Goal: Task Accomplishment & Management: Manage account settings

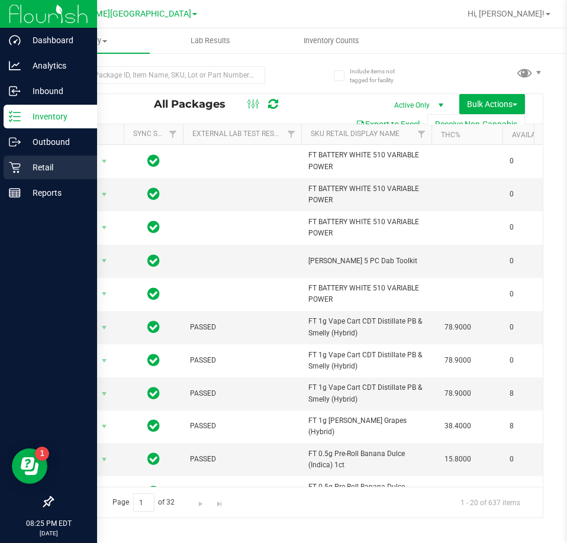
click at [4, 167] on div "Retail" at bounding box center [50, 168] width 93 height 24
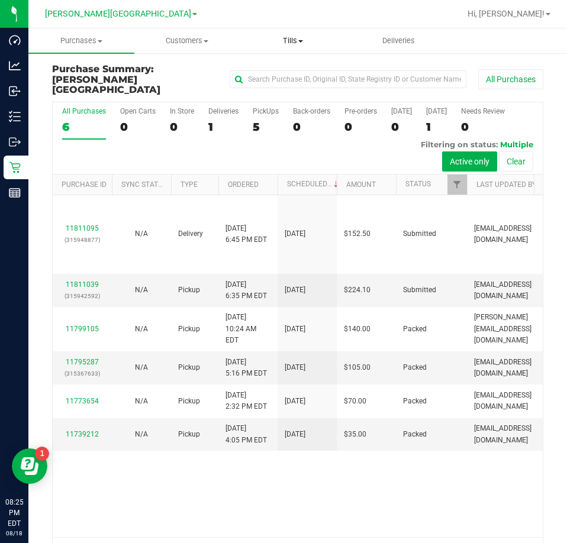
click at [301, 38] on span "Tills" at bounding box center [292, 41] width 105 height 11
click at [301, 68] on span "Manage tills" at bounding box center [280, 71] width 80 height 10
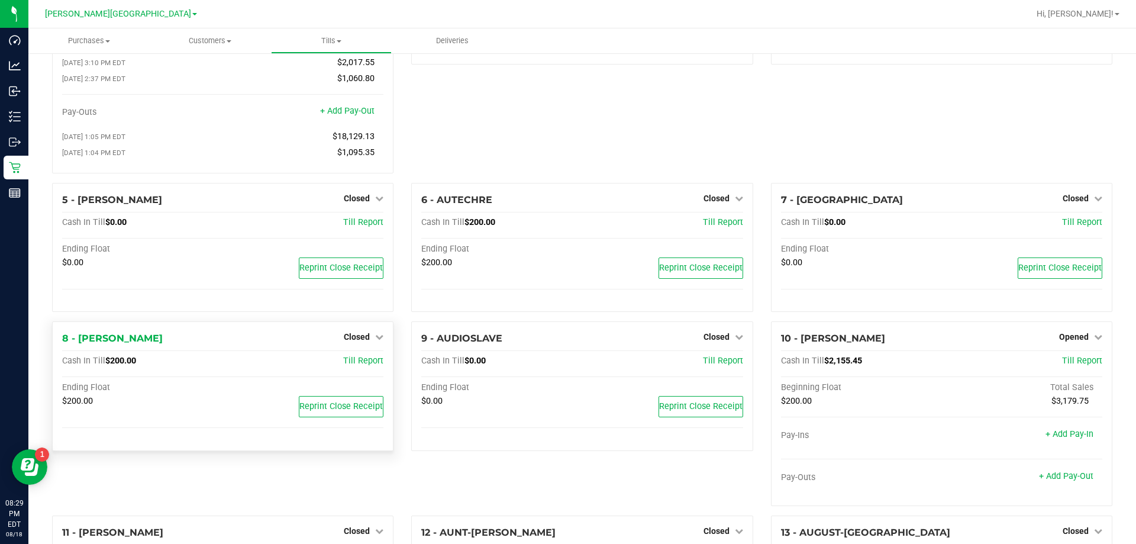
scroll to position [178, 0]
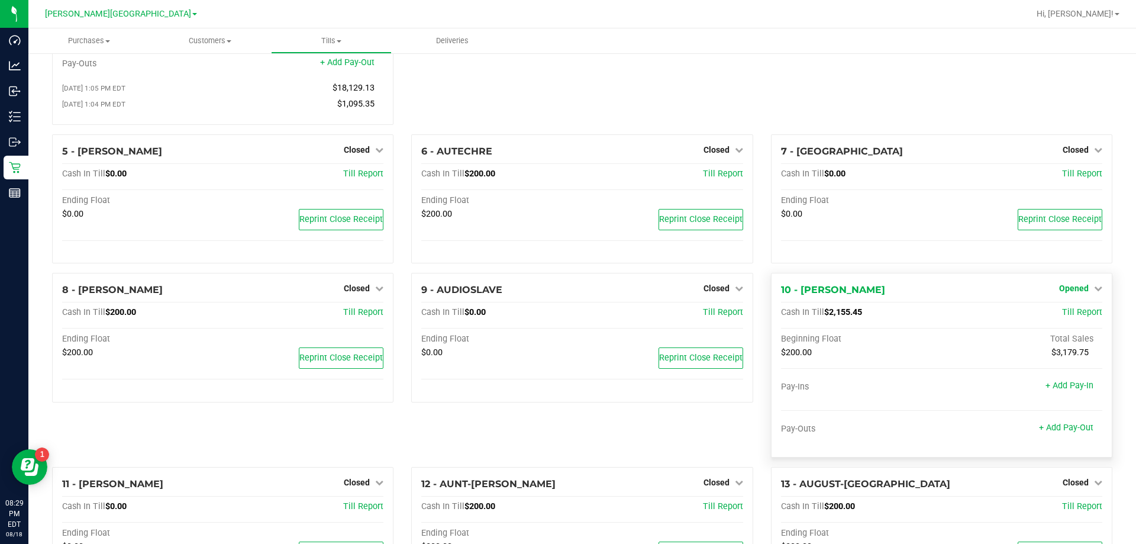
click at [566, 293] on span "Opened" at bounding box center [1074, 287] width 30 height 9
click at [566, 321] on div "Close Till" at bounding box center [1075, 313] width 88 height 15
click at [566, 317] on link "Close Till" at bounding box center [1075, 312] width 32 height 9
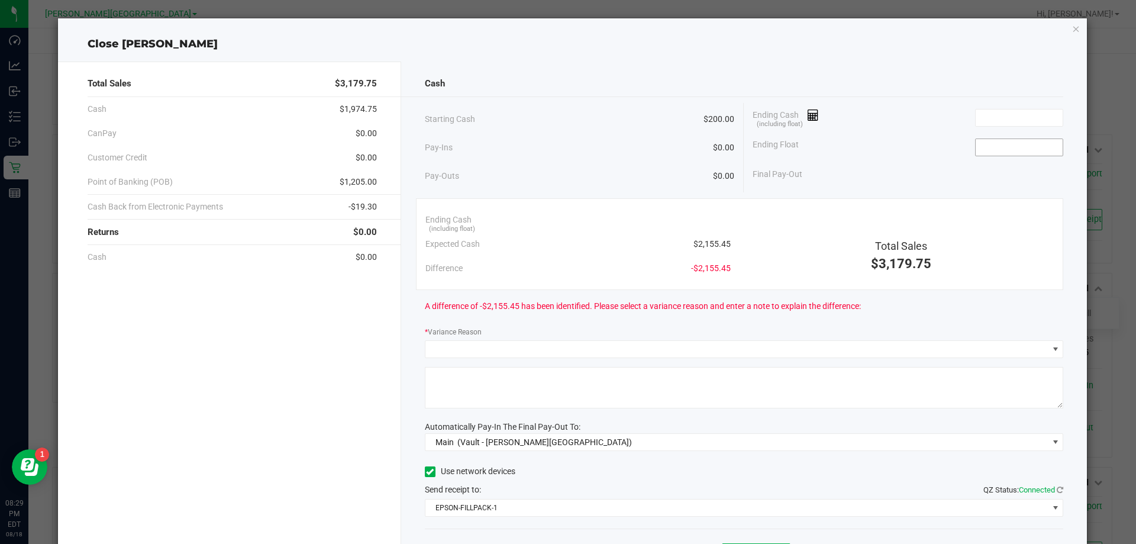
click at [566, 149] on input at bounding box center [1019, 147] width 87 height 17
type input "$200.00"
click at [566, 125] on input at bounding box center [1019, 117] width 87 height 17
click at [566, 182] on div "Final Pay-Out $1,856.70" at bounding box center [908, 174] width 311 height 24
click at [566, 125] on input "2056.7" at bounding box center [1019, 117] width 87 height 17
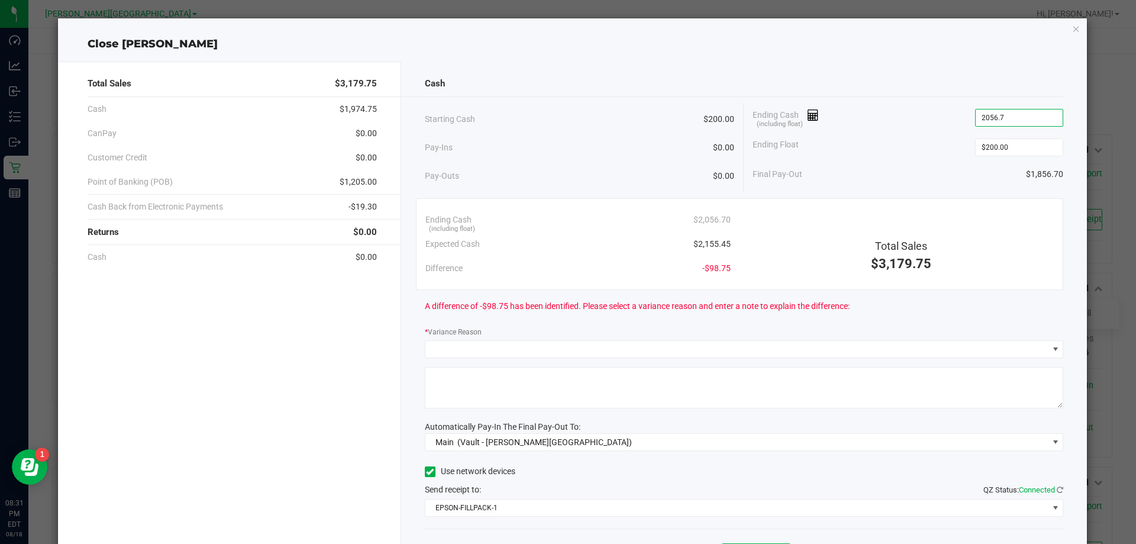
click at [566, 125] on input "2056.7" at bounding box center [1019, 117] width 87 height 17
type input "$2,156.70"
drag, startPoint x: 940, startPoint y: 165, endPoint x: 879, endPoint y: 245, distance: 100.8
click at [566, 165] on div "Final Pay-Out $1,956.70" at bounding box center [908, 174] width 311 height 24
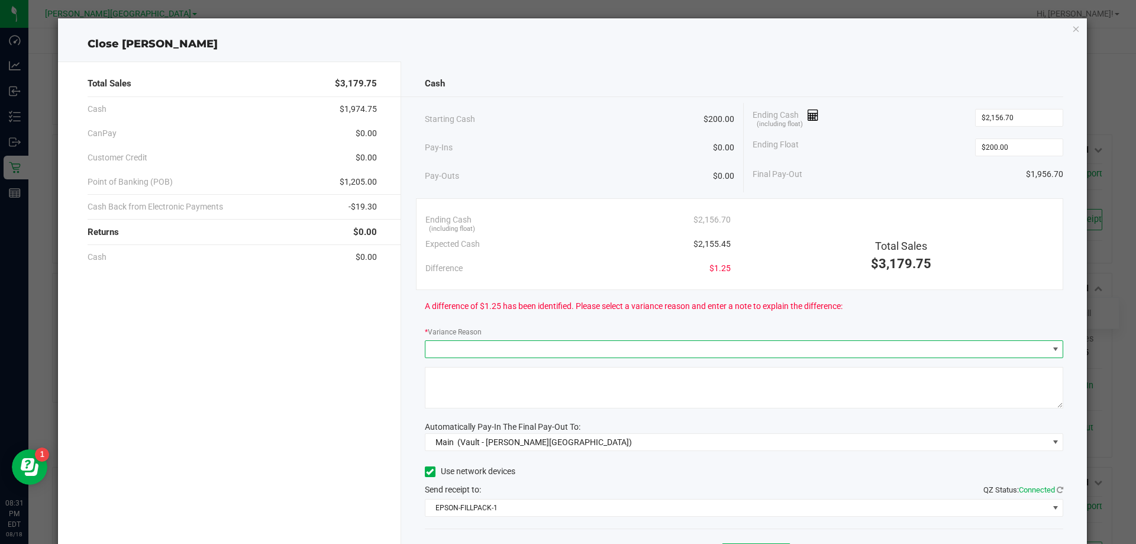
click at [566, 345] on span at bounding box center [736, 349] width 623 height 17
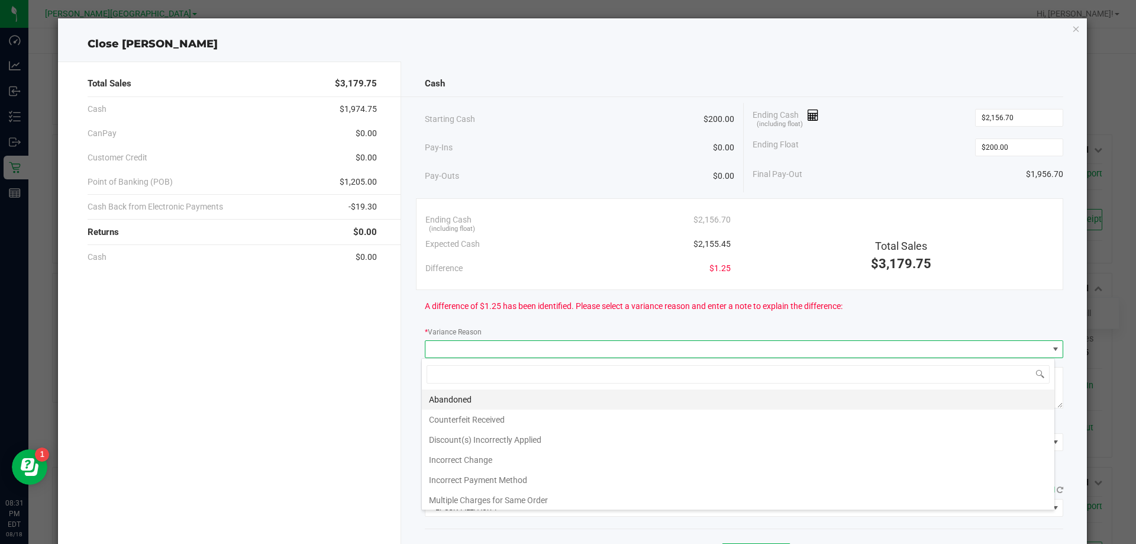
scroll to position [18, 633]
click at [566, 407] on li "Abandoned" at bounding box center [738, 399] width 633 height 20
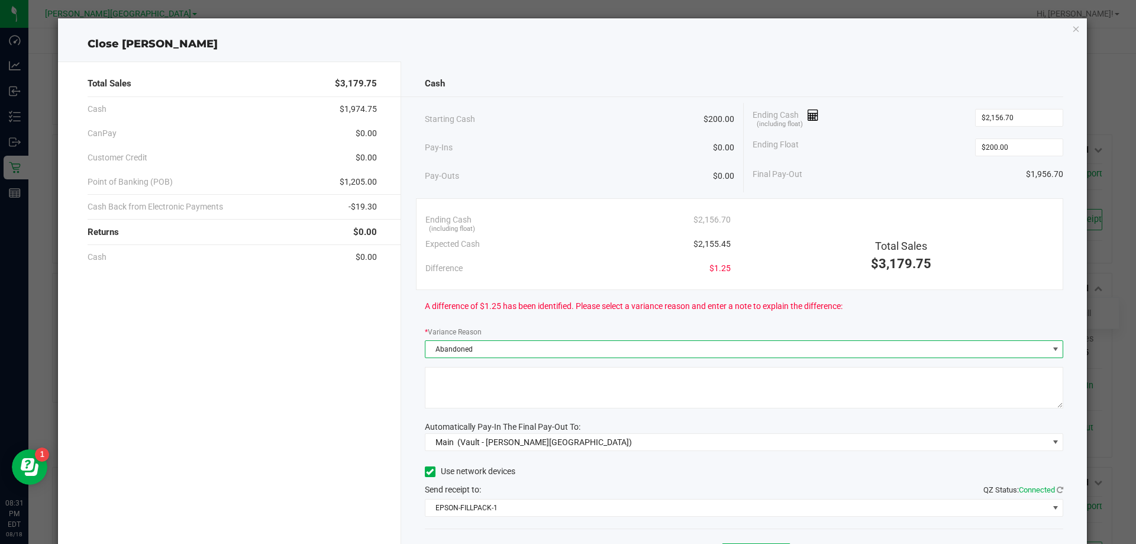
click at [566, 406] on textarea at bounding box center [744, 387] width 639 height 41
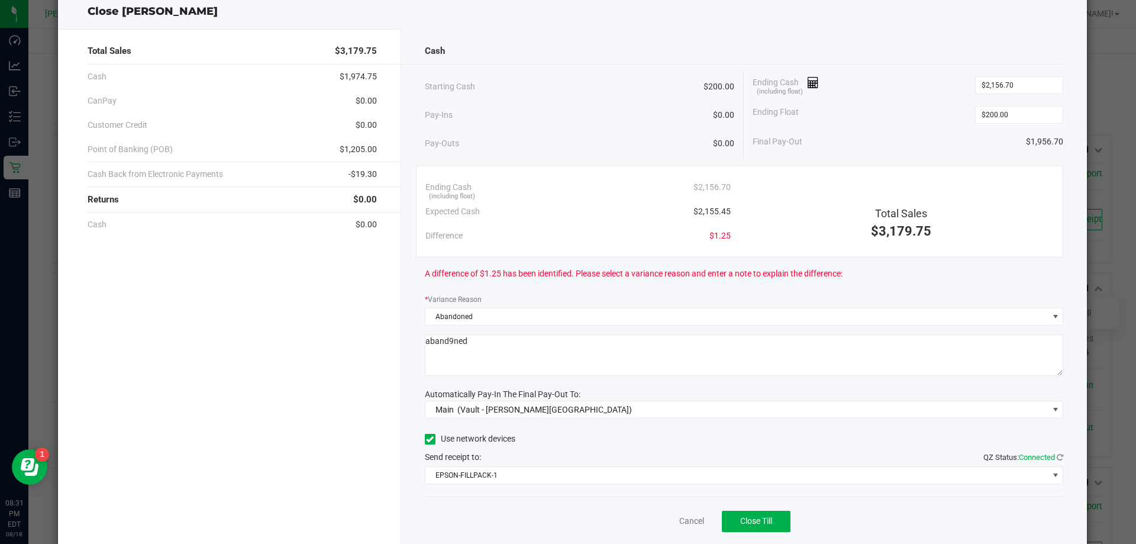
scroll to position [69, 0]
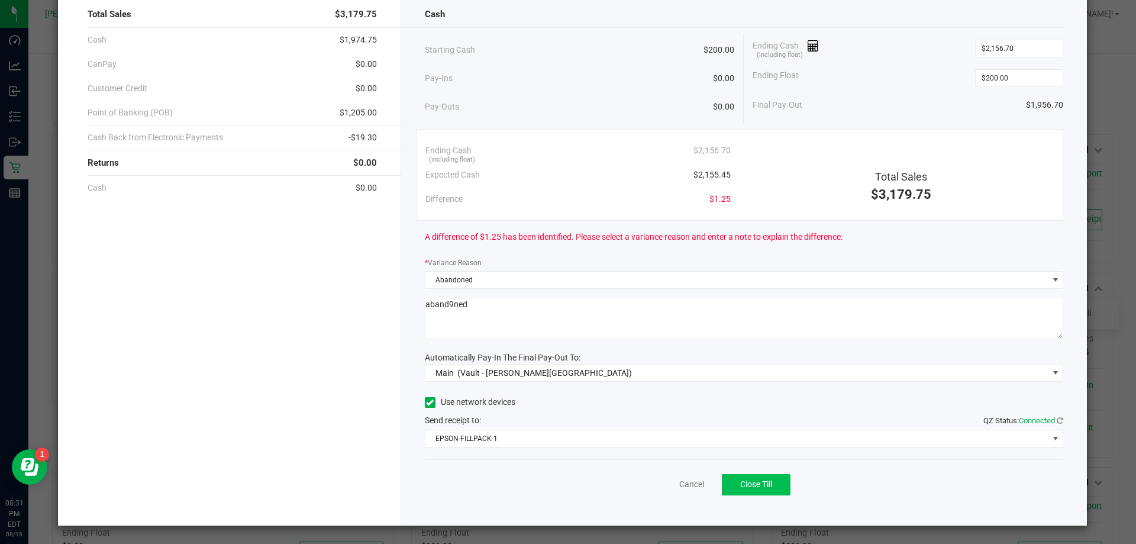
type textarea "aband9ned"
click at [566, 482] on span "Close Till" at bounding box center [756, 483] width 32 height 9
click at [566, 480] on link "Dismiss" at bounding box center [665, 484] width 28 height 12
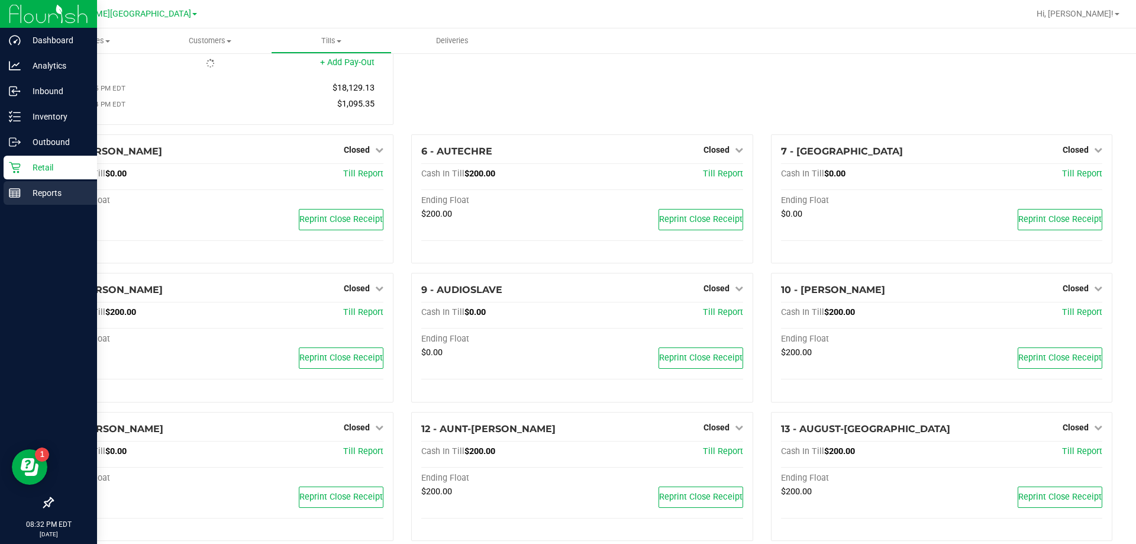
click at [38, 192] on p "Reports" at bounding box center [56, 193] width 71 height 14
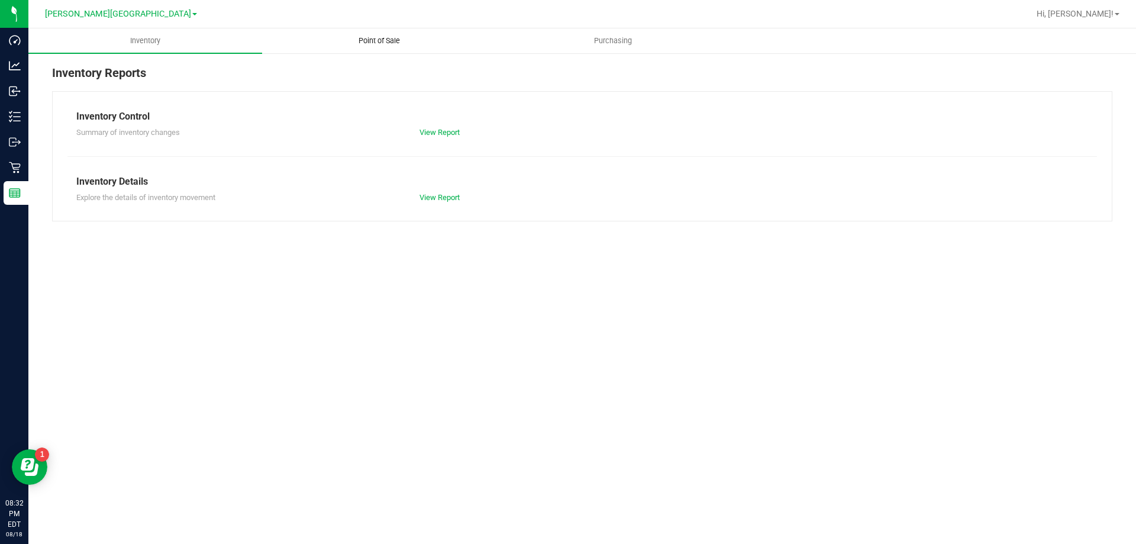
click at [382, 44] on span "Point of Sale" at bounding box center [379, 41] width 73 height 11
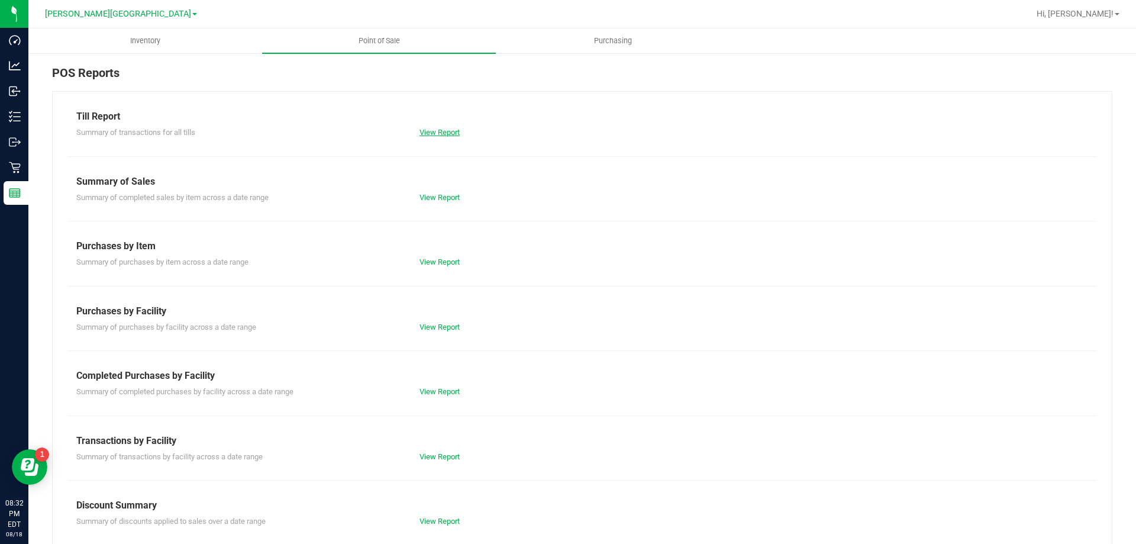
click at [430, 134] on link "View Report" at bounding box center [439, 132] width 40 height 9
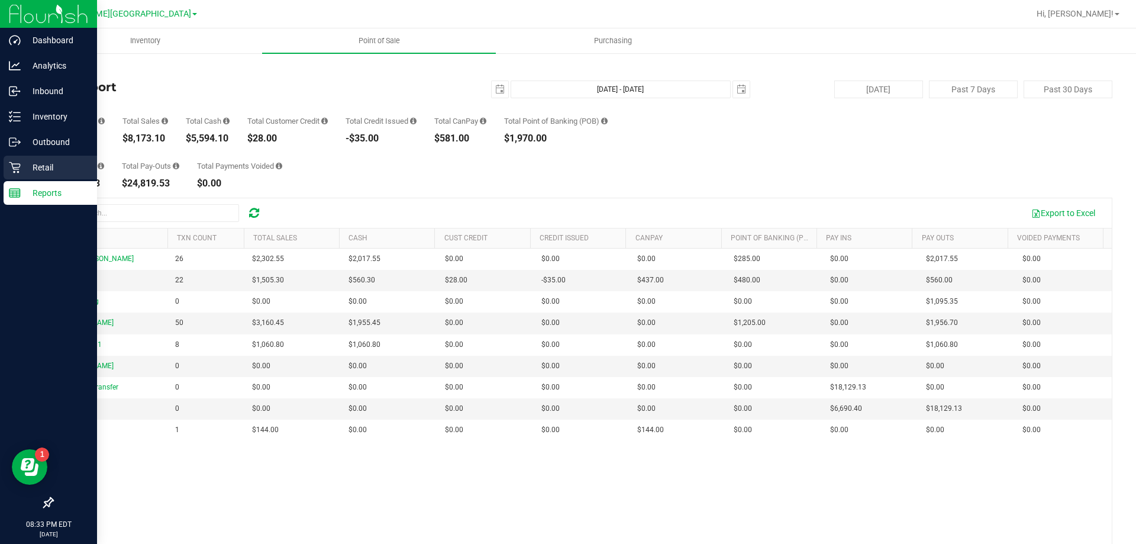
click at [34, 159] on div "Retail" at bounding box center [50, 168] width 93 height 24
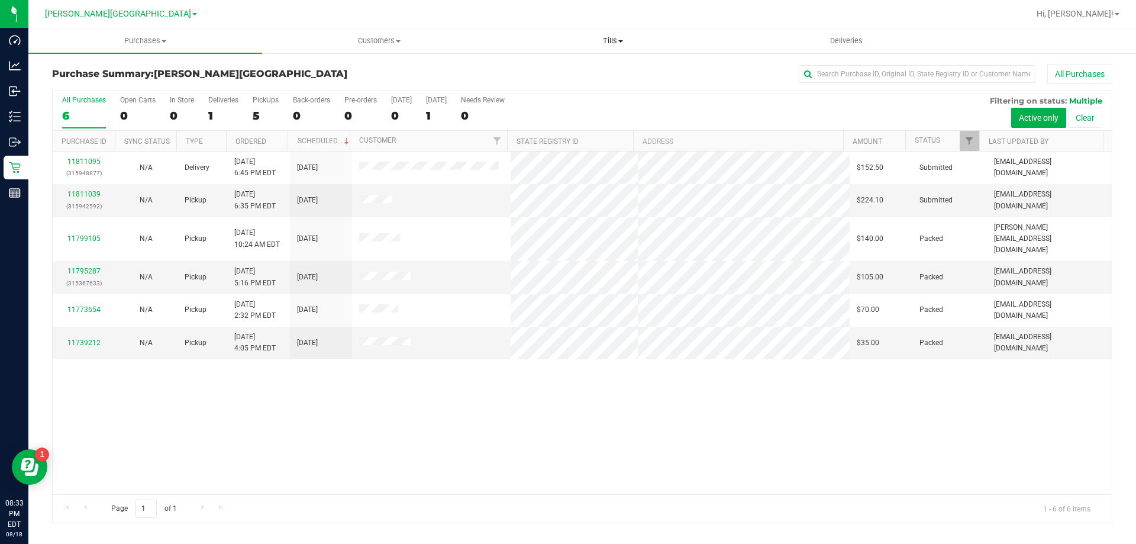
click at [566, 40] on span "Tills" at bounding box center [612, 41] width 233 height 11
click at [539, 73] on span "Manage tills" at bounding box center [536, 71] width 80 height 10
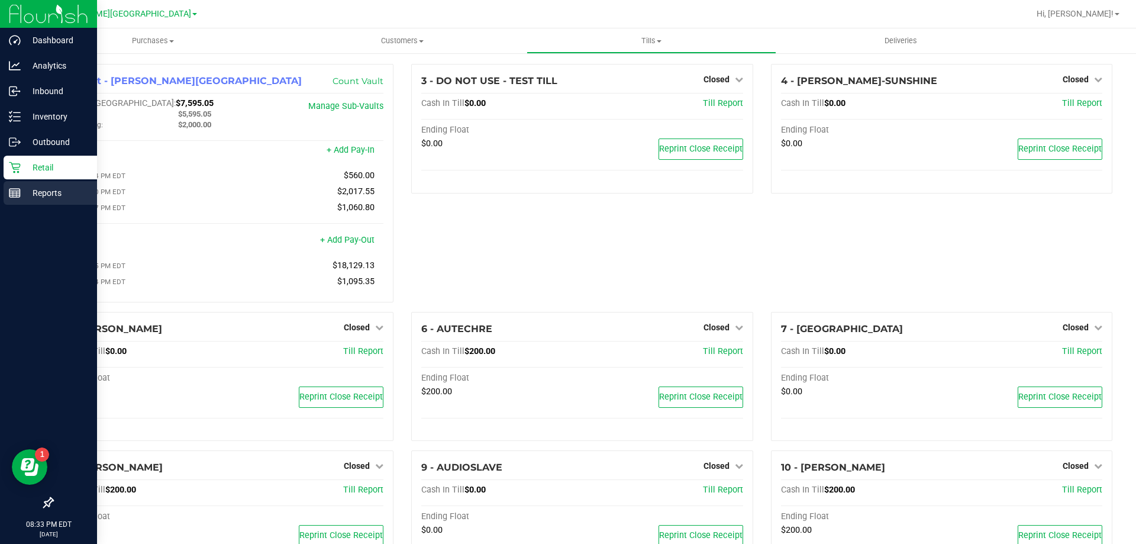
click at [41, 193] on p "Reports" at bounding box center [56, 193] width 71 height 14
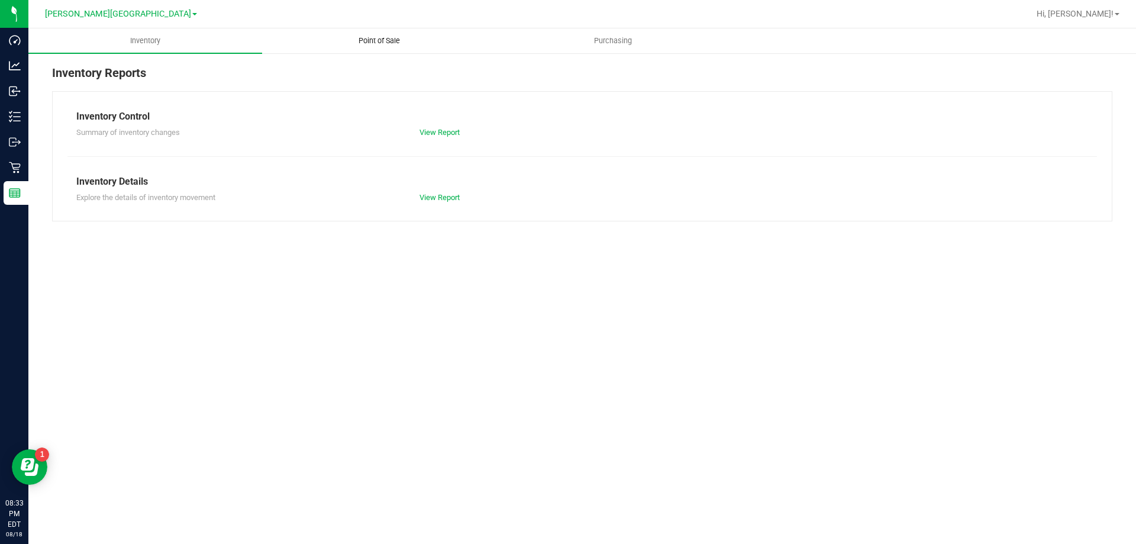
click at [376, 49] on uib-tab-heading "Point of Sale" at bounding box center [379, 41] width 233 height 24
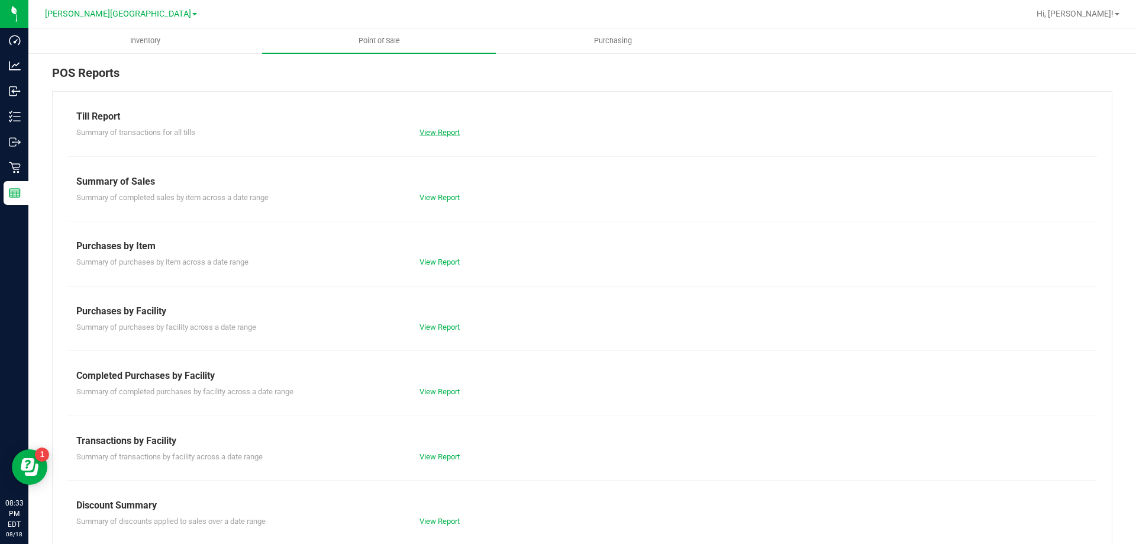
click at [446, 130] on link "View Report" at bounding box center [439, 132] width 40 height 9
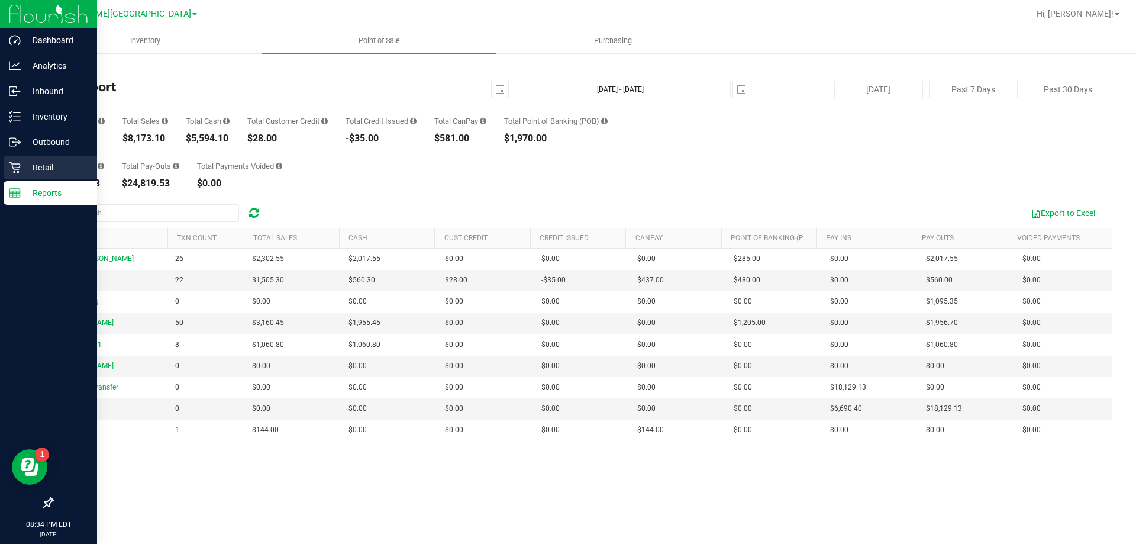
click at [14, 172] on icon at bounding box center [14, 167] width 11 height 11
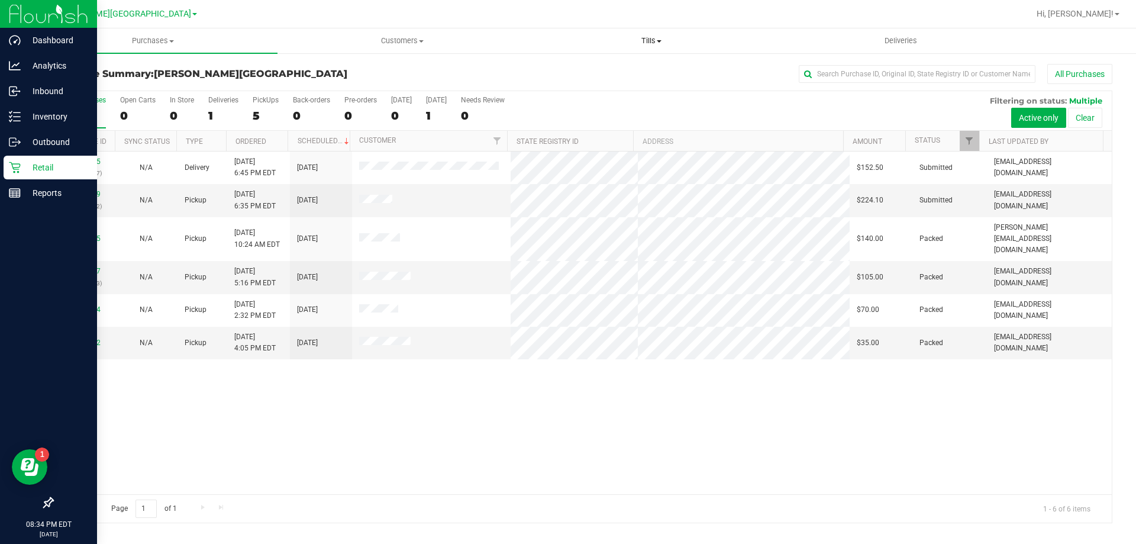
click at [566, 47] on uib-tab-heading "Tills Manage tills Reconcile e-payments" at bounding box center [651, 41] width 248 height 24
click at [566, 85] on span "Reconcile e-payments" at bounding box center [586, 85] width 118 height 10
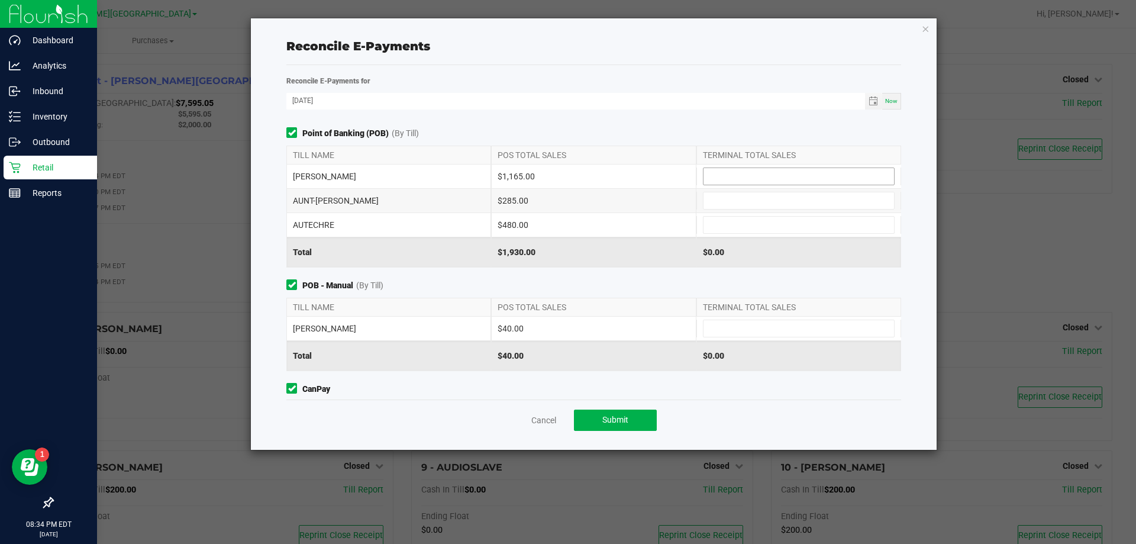
click at [566, 178] on input at bounding box center [799, 176] width 191 height 17
type input "$1,165.00"
type input "$285.00"
type input "$480.00"
type input "$40.00"
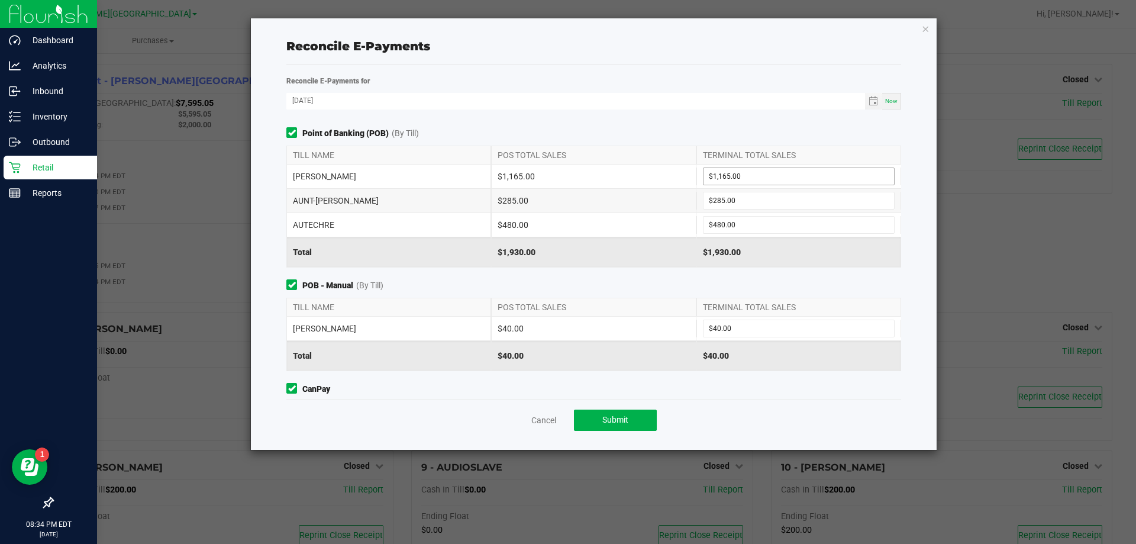
scroll to position [116, 0]
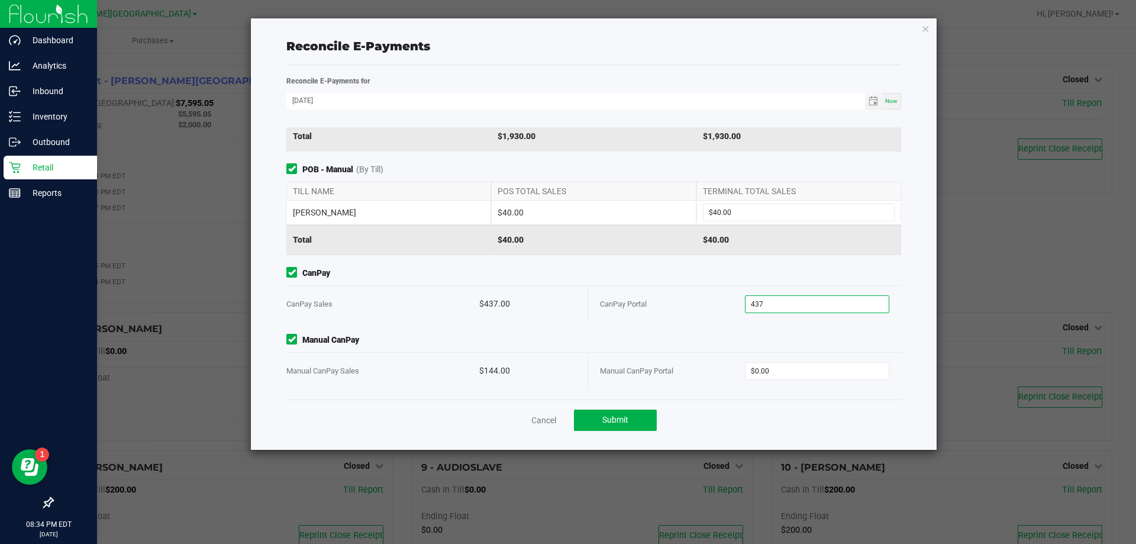
type input "$437.00"
type input "$144.00"
click at [566, 416] on button "Submit" at bounding box center [615, 419] width 83 height 21
